Goal: Task Accomplishment & Management: Manage account settings

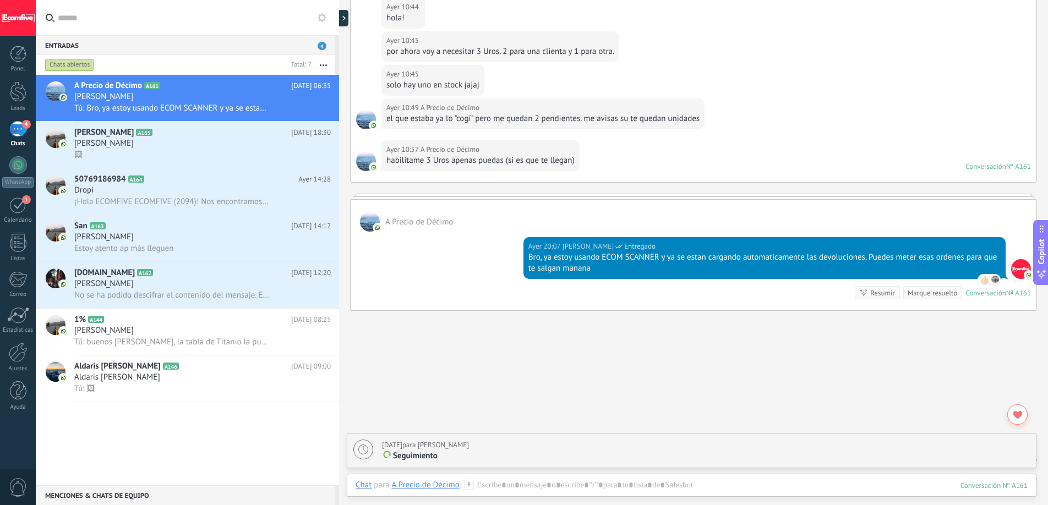
click at [910, 293] on div "Marque resuelto" at bounding box center [933, 293] width 50 height 10
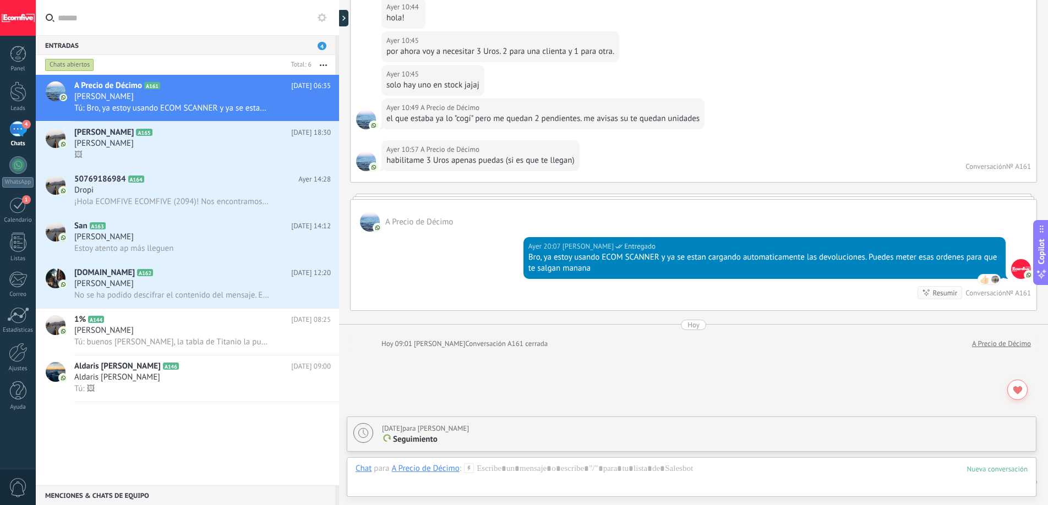
scroll to position [1787, 0]
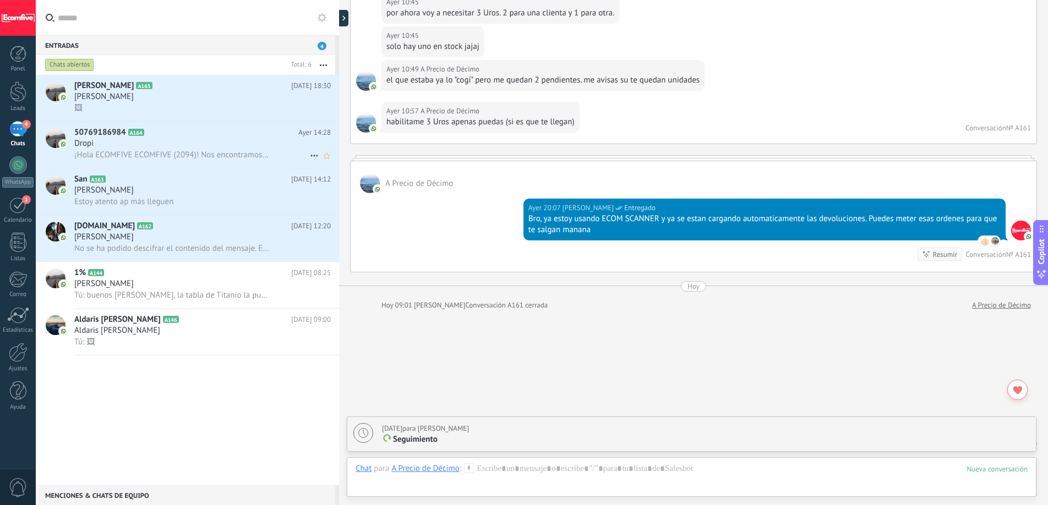
click at [231, 149] on div "¡Hola ECOMFIVE ECOMFIVE (2094)! Nos encontramos revisando tu gestión y observam…" at bounding box center [202, 155] width 256 height 12
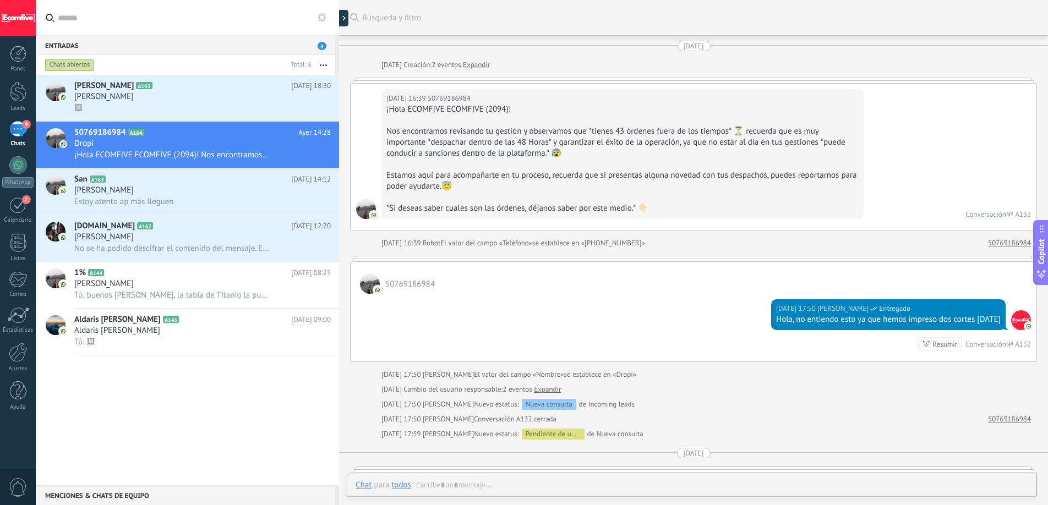
scroll to position [501, 0]
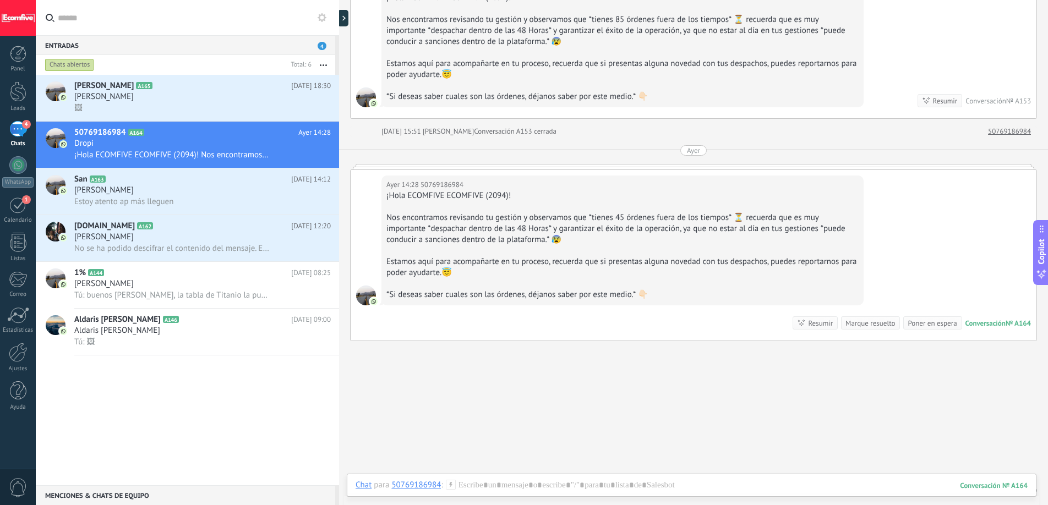
click at [863, 324] on div "Marque resuelto" at bounding box center [870, 323] width 50 height 10
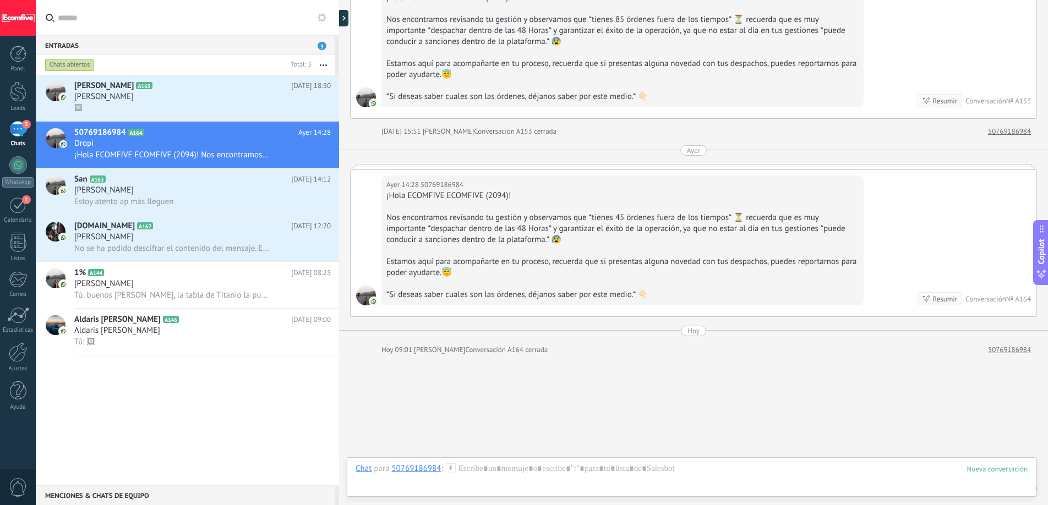
scroll to position [539, 0]
